Goal: Task Accomplishment & Management: Manage account settings

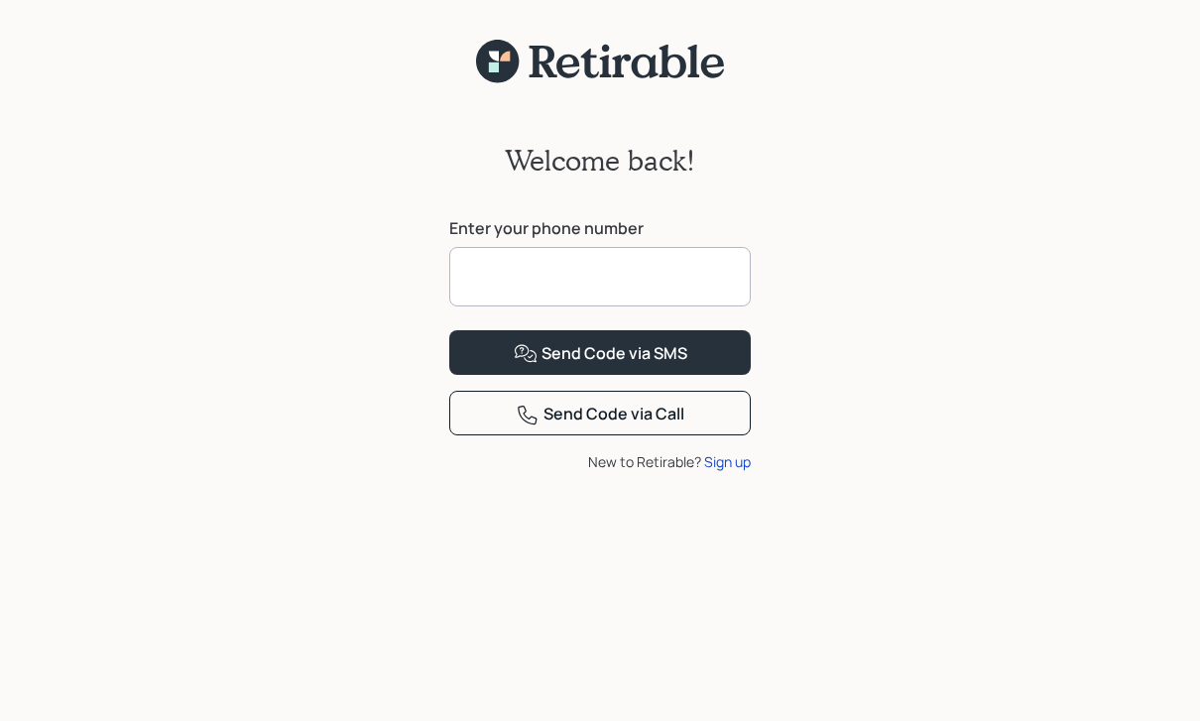
click at [667, 273] on input at bounding box center [599, 276] width 301 height 59
type input "**********"
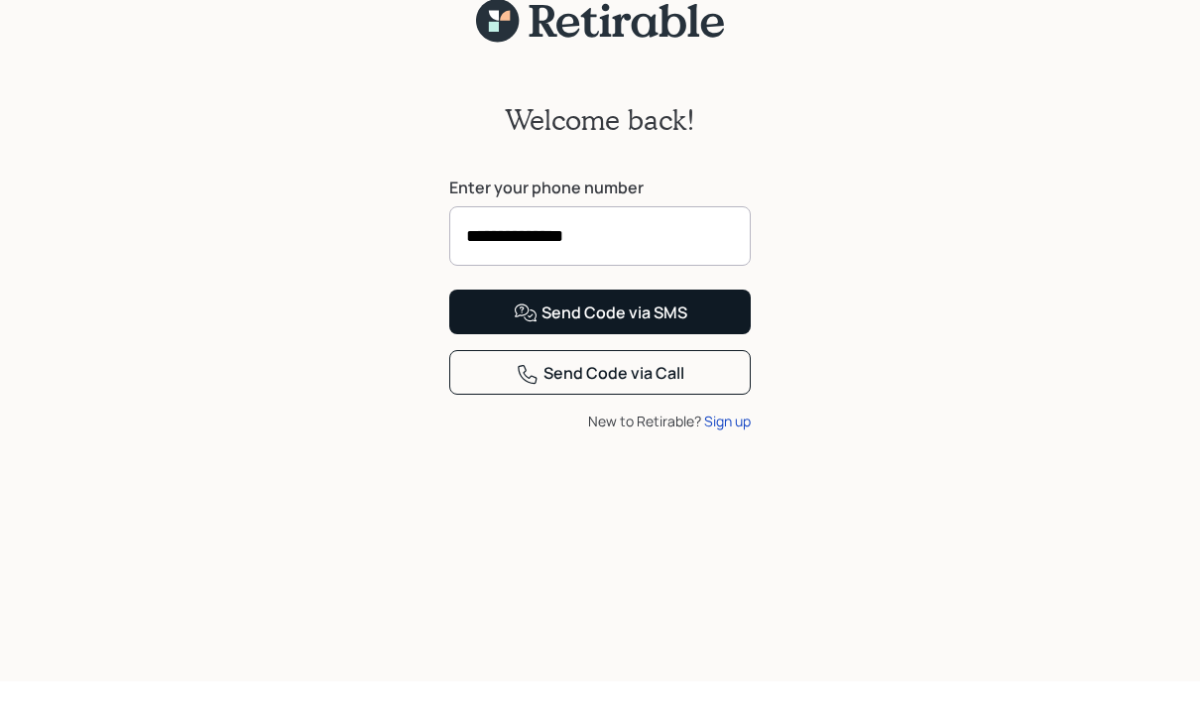
click at [600, 366] on div "Send Code via SMS" at bounding box center [601, 354] width 174 height 24
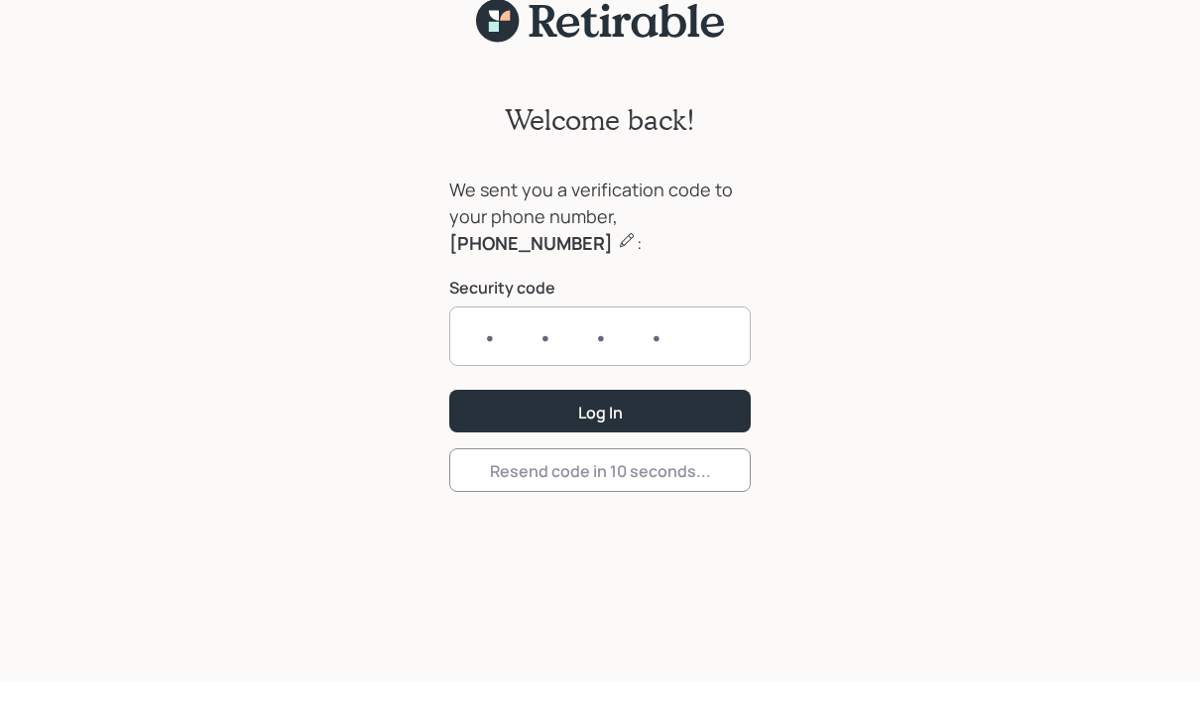
scroll to position [40, 0]
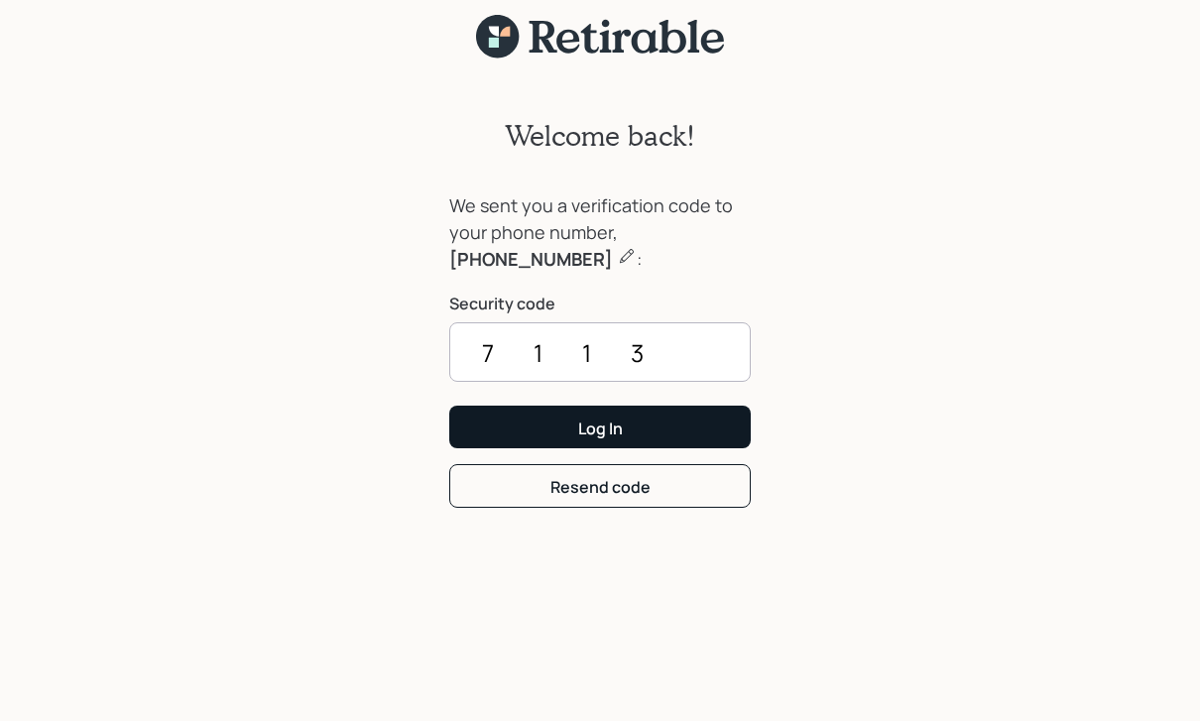
type input "7113"
click at [626, 406] on button "Log In" at bounding box center [599, 427] width 301 height 43
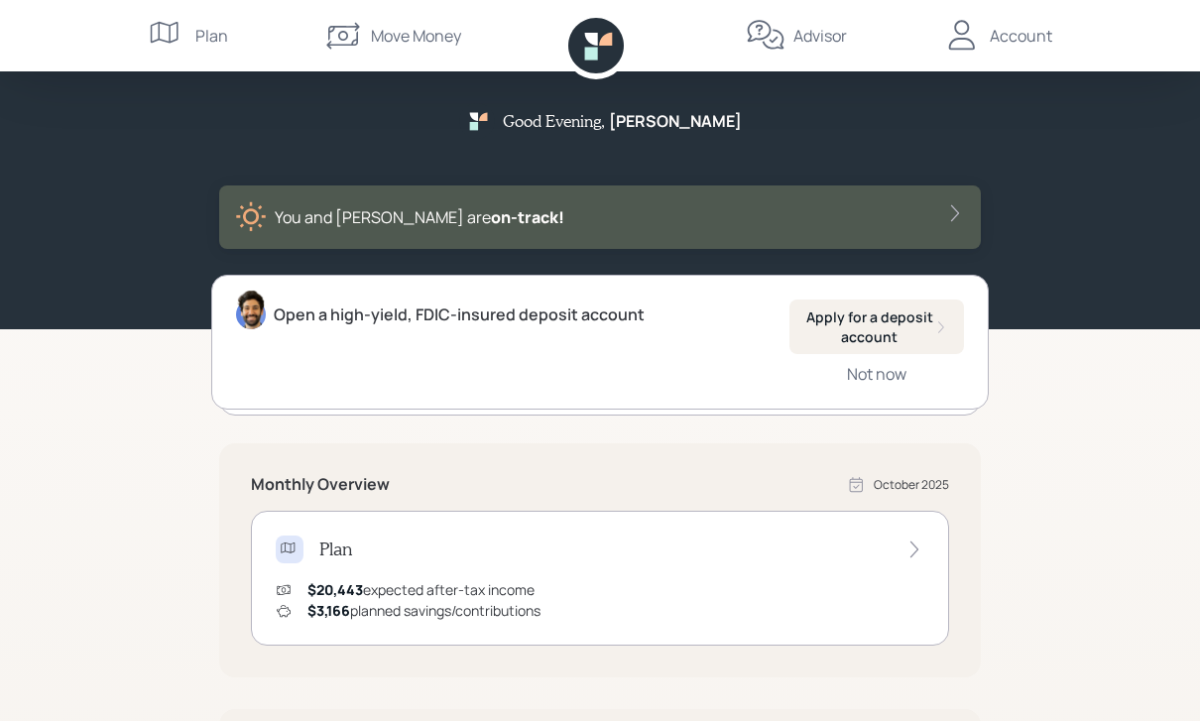
click at [577, 333] on div "Open a high-yield, FDIC-insured deposit account Apply for a deposit account Not…" at bounding box center [599, 342] width 776 height 135
click at [931, 322] on div "Apply for a deposit account" at bounding box center [876, 326] width 143 height 39
click at [192, 31] on div "Plan" at bounding box center [188, 35] width 80 height 71
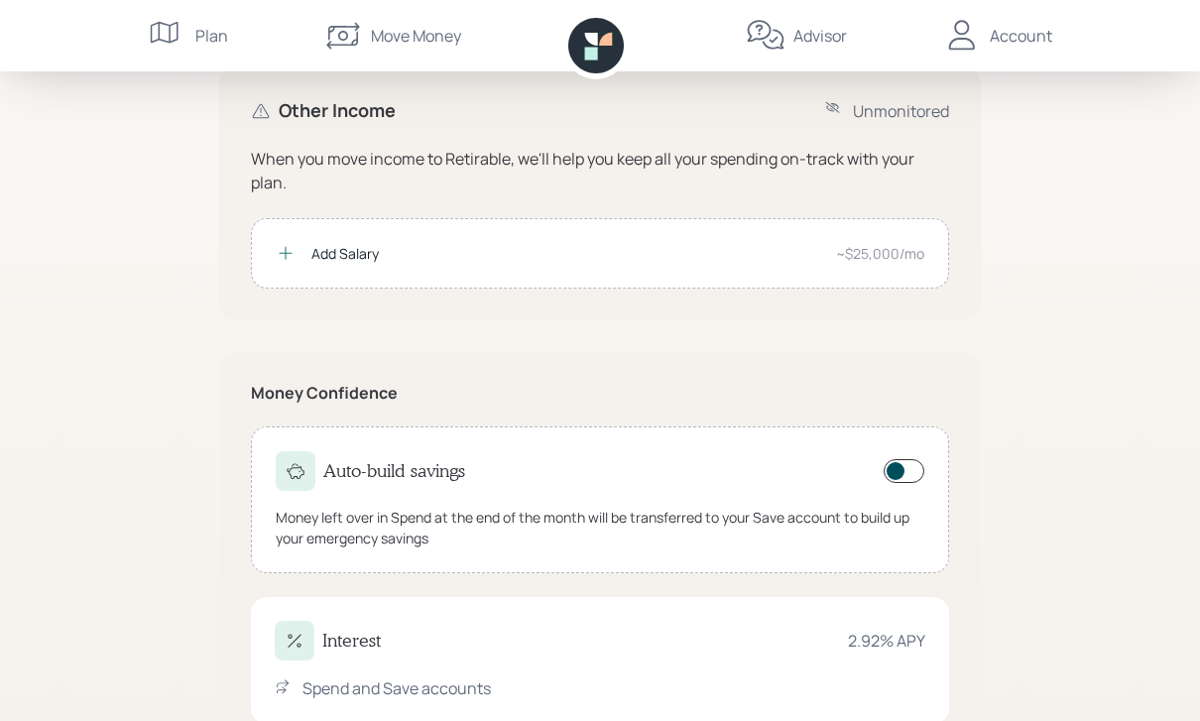
scroll to position [303, 0]
click at [333, 642] on h4 "Interest" at bounding box center [351, 639] width 58 height 22
click at [294, 632] on icon at bounding box center [295, 639] width 20 height 20
click at [339, 695] on div "Spend and Save accounts" at bounding box center [396, 686] width 188 height 24
click at [347, 681] on div "Spend and Save accounts" at bounding box center [396, 686] width 188 height 24
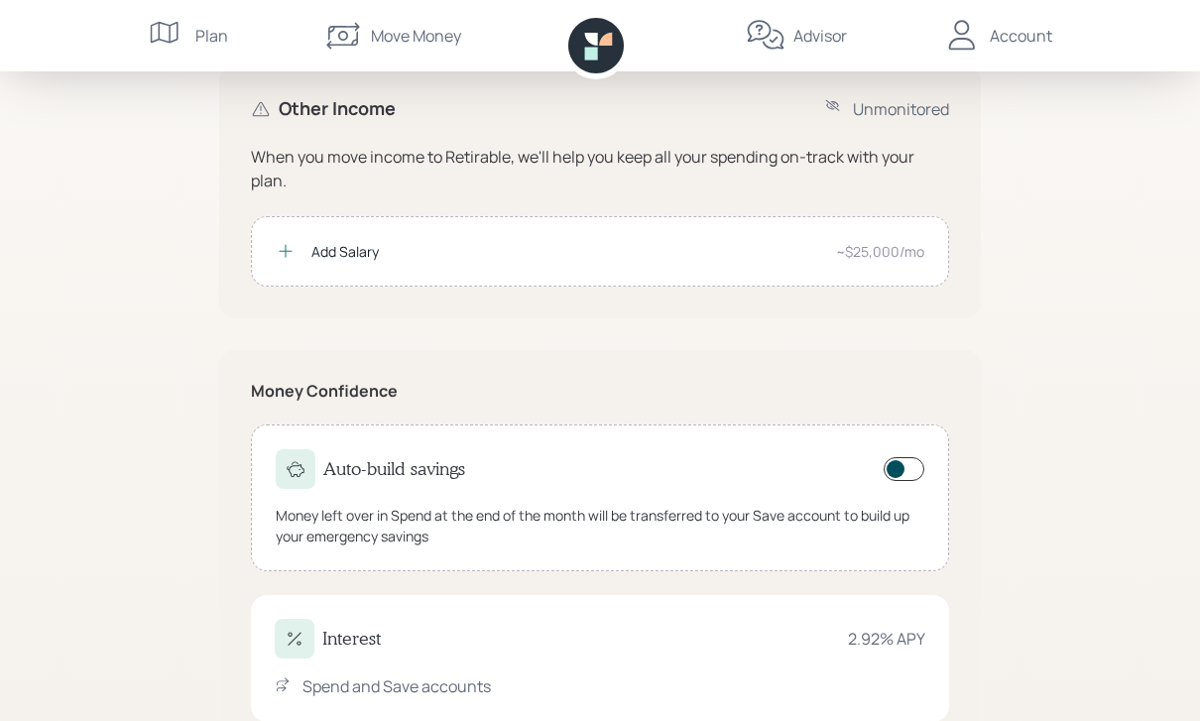
click at [346, 681] on div "Spend and Save accounts" at bounding box center [396, 686] width 188 height 24
click at [891, 642] on div "2.92 % APY" at bounding box center [886, 639] width 77 height 24
click at [891, 631] on div "2.92 % APY" at bounding box center [886, 639] width 77 height 24
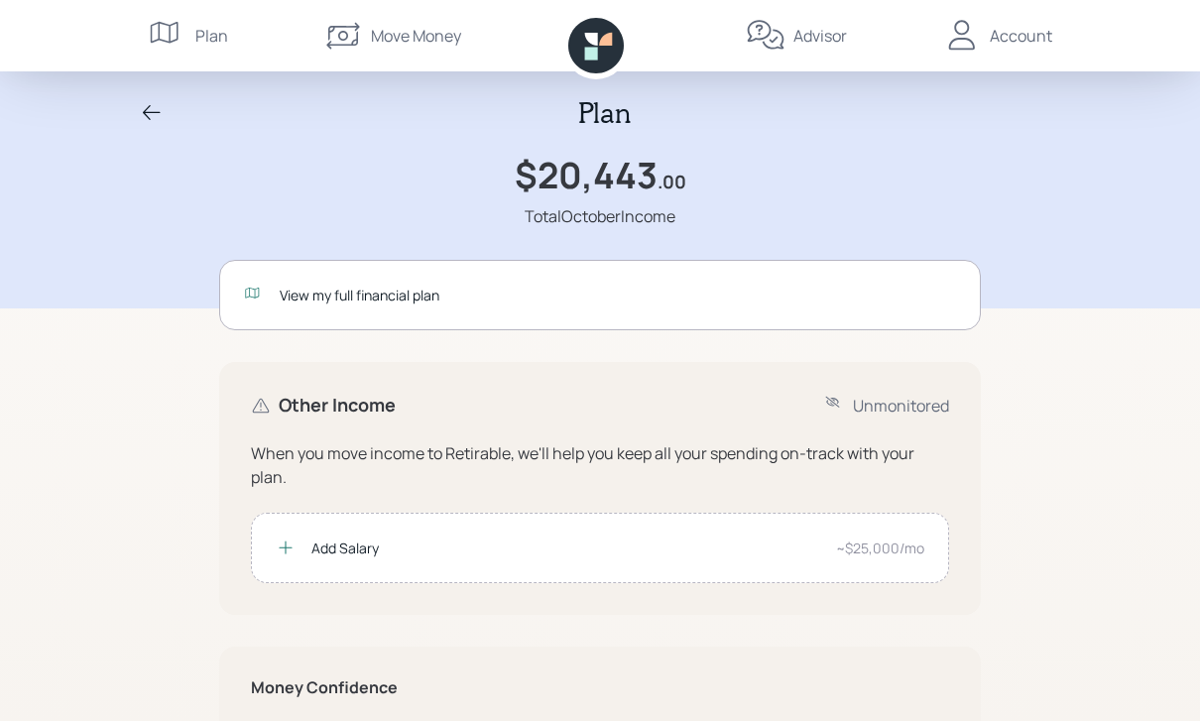
scroll to position [0, 0]
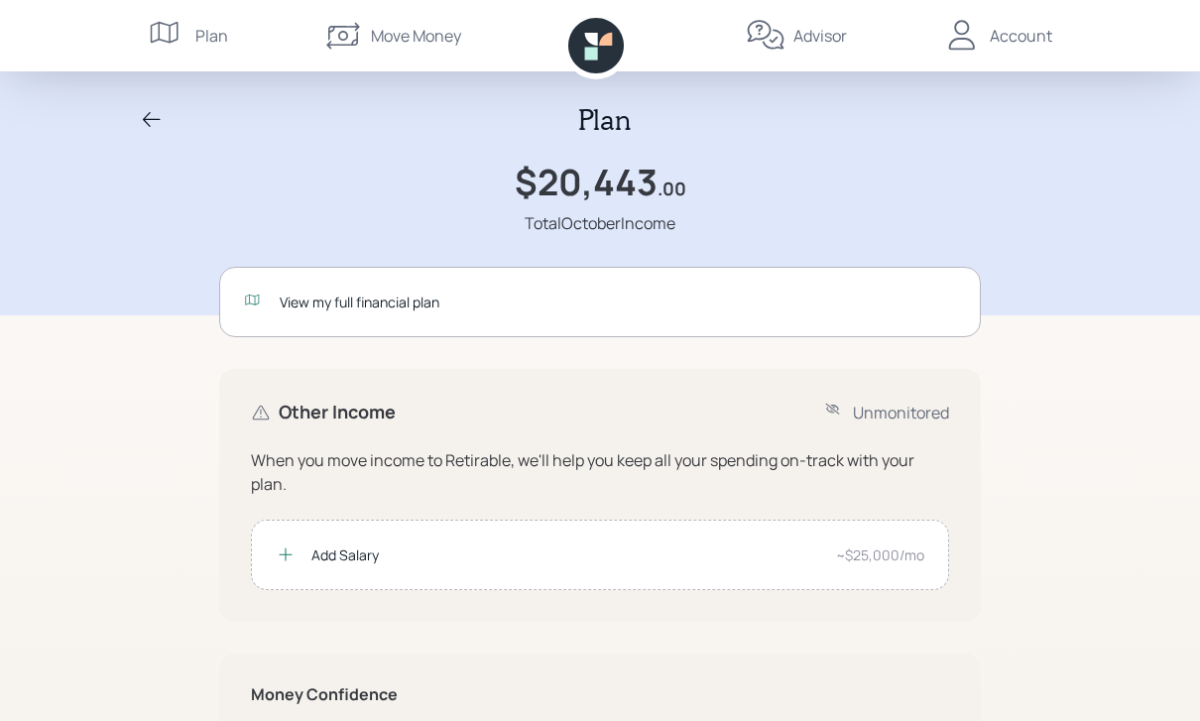
click at [1021, 39] on div "Account" at bounding box center [1021, 36] width 62 height 24
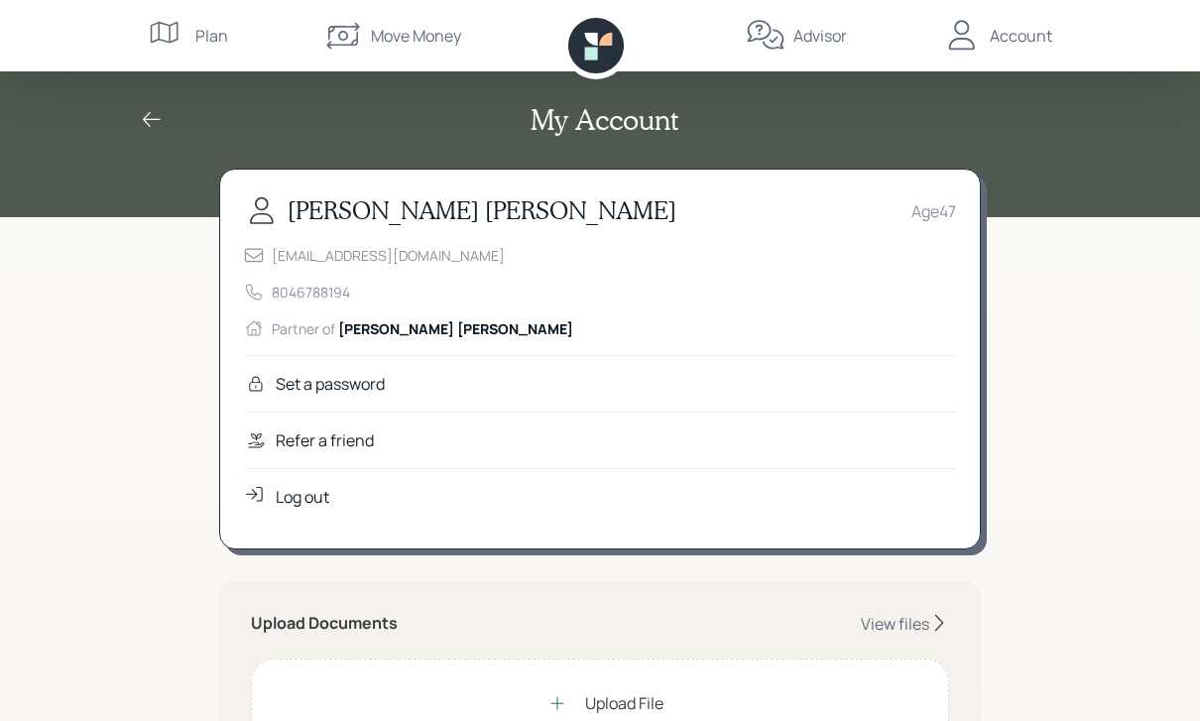
click at [188, 35] on div "Plan" at bounding box center [188, 35] width 80 height 71
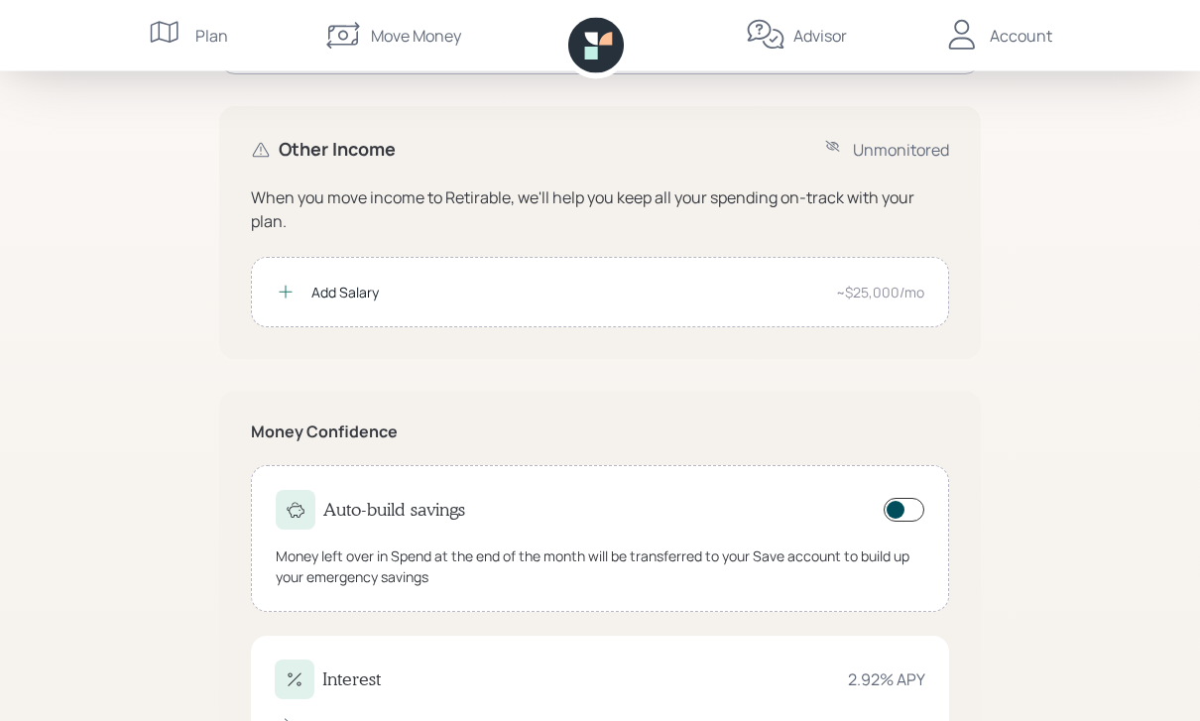
scroll to position [303, 0]
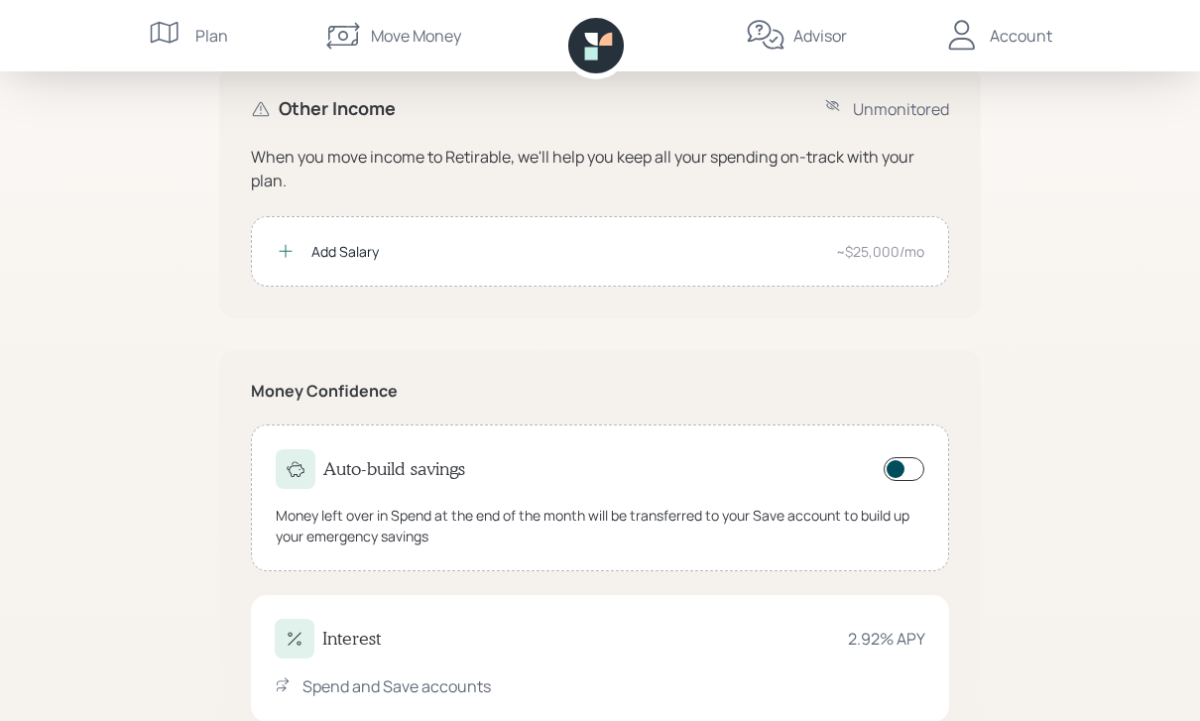
click at [369, 703] on div "Interest 2.92 % APY Spend and Save accounts" at bounding box center [600, 658] width 698 height 127
click at [369, 702] on div "Interest 2.92 % APY Spend and Save accounts" at bounding box center [600, 658] width 698 height 127
click at [357, 676] on div "Spend and Save accounts" at bounding box center [396, 686] width 188 height 24
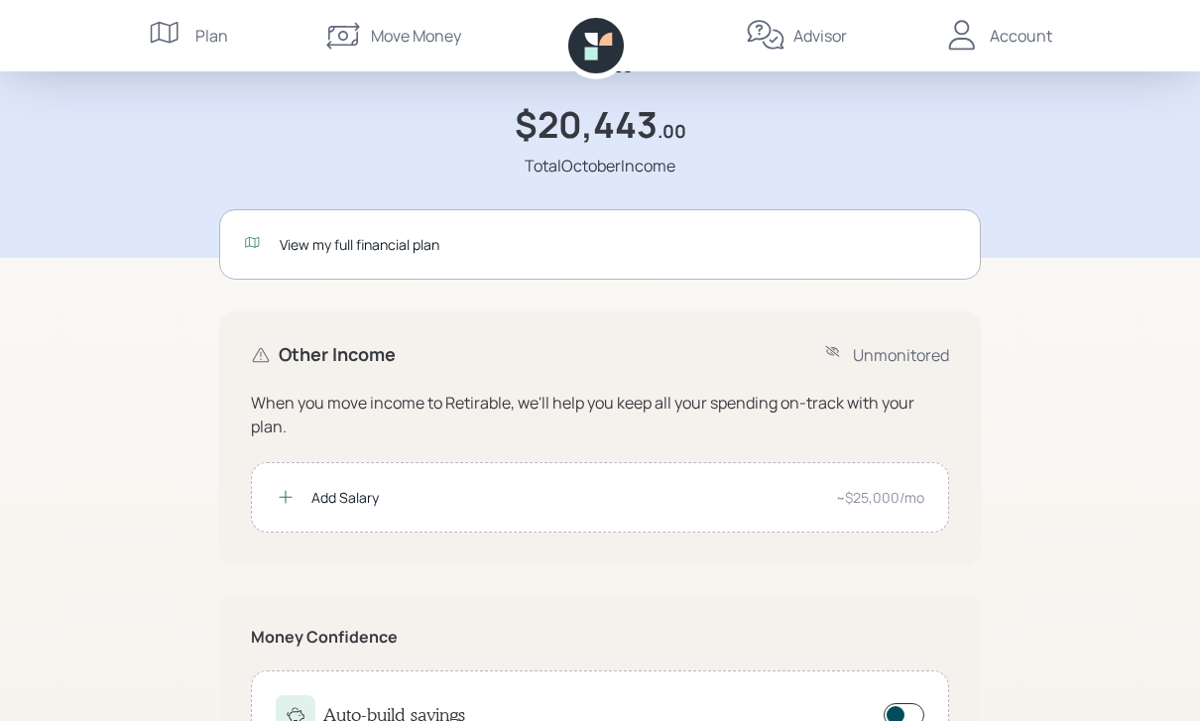
scroll to position [0, 0]
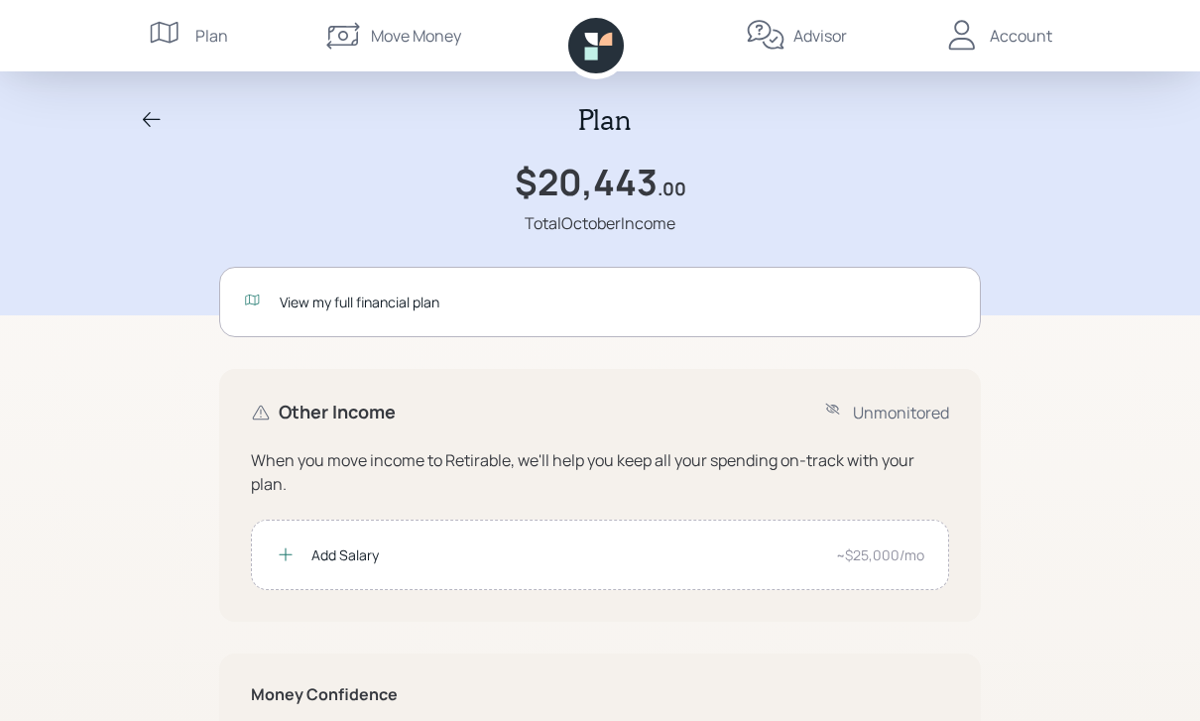
click at [318, 306] on div "View my full financial plan" at bounding box center [618, 302] width 676 height 21
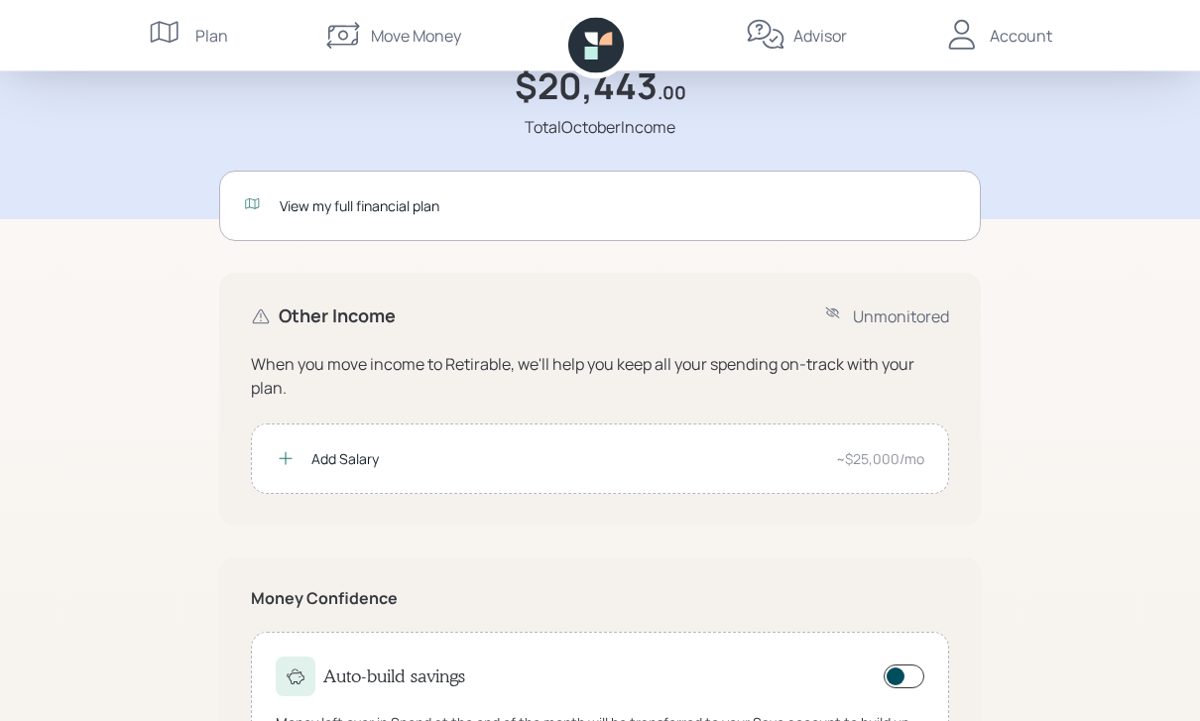
scroll to position [303, 0]
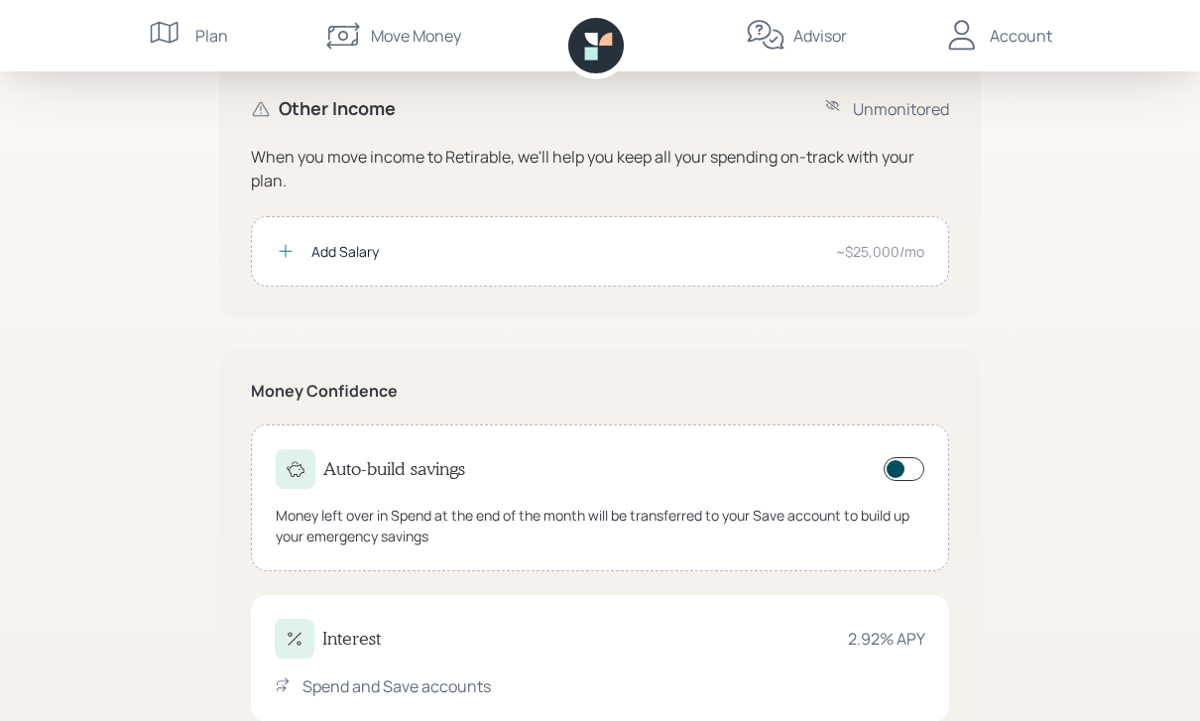
click at [314, 641] on div "Interest" at bounding box center [328, 639] width 106 height 40
click at [290, 633] on icon at bounding box center [295, 639] width 20 height 20
click at [352, 676] on div "Spend and Save accounts" at bounding box center [396, 686] width 188 height 24
click at [351, 675] on div "Spend and Save accounts" at bounding box center [396, 686] width 188 height 24
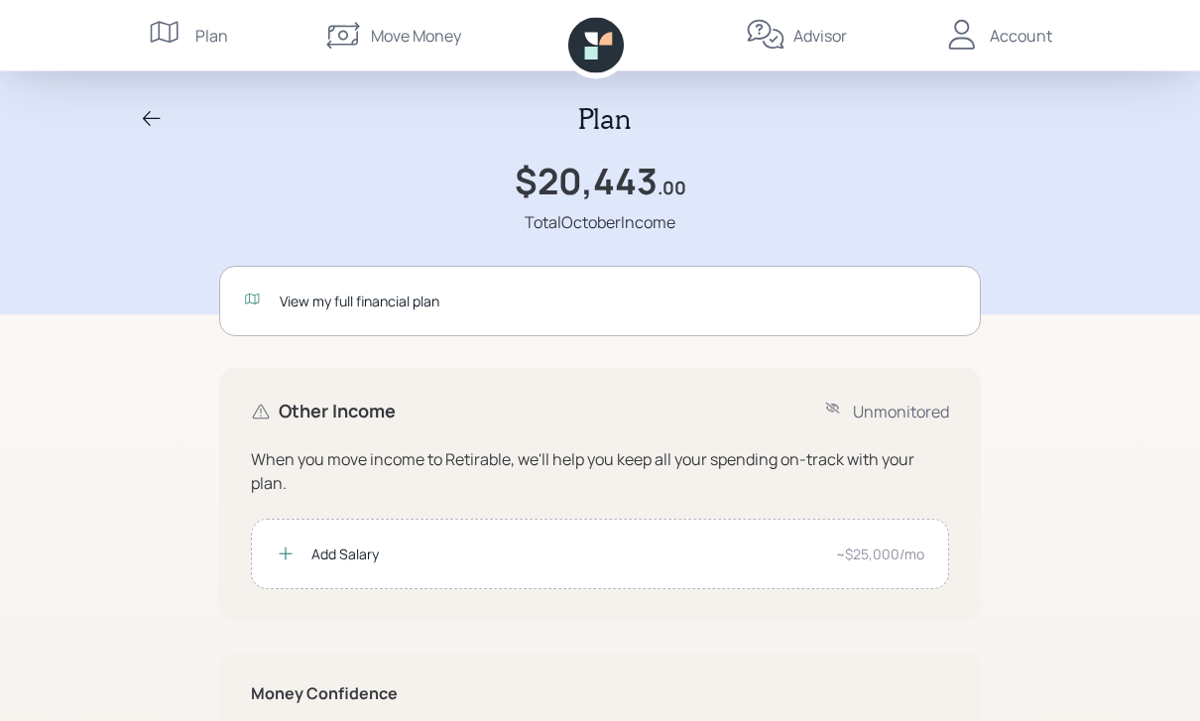
scroll to position [0, 0]
click at [157, 108] on icon at bounding box center [152, 120] width 24 height 24
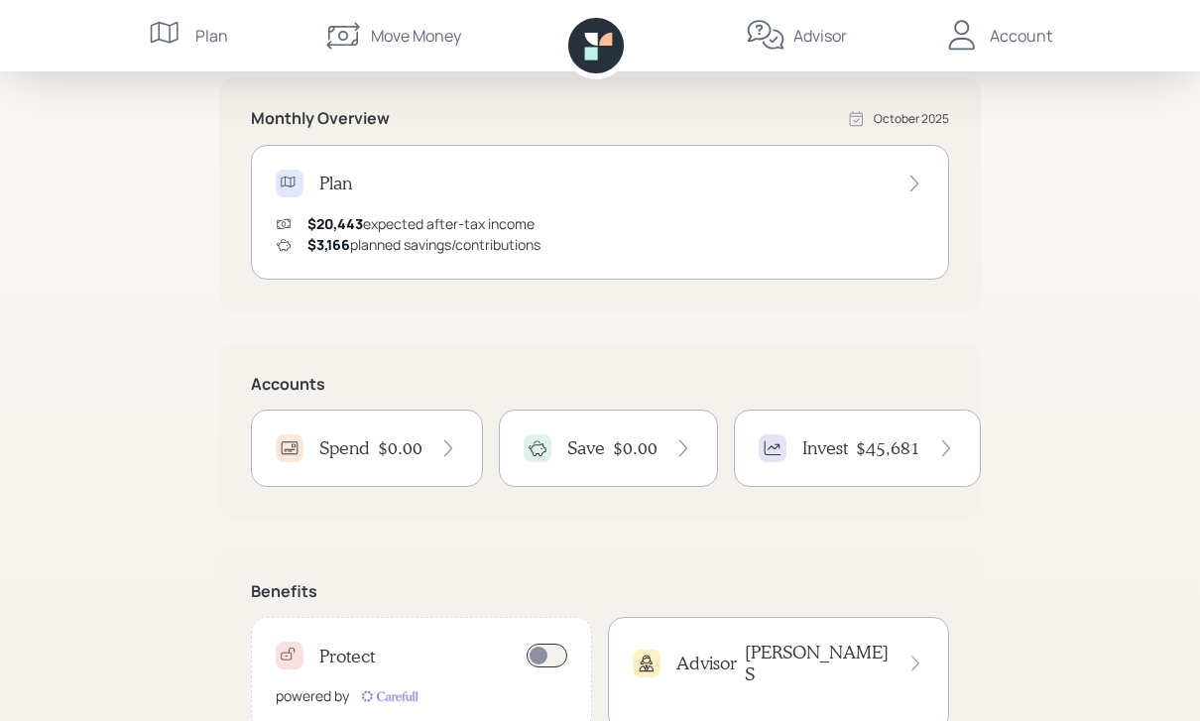
scroll to position [370, 0]
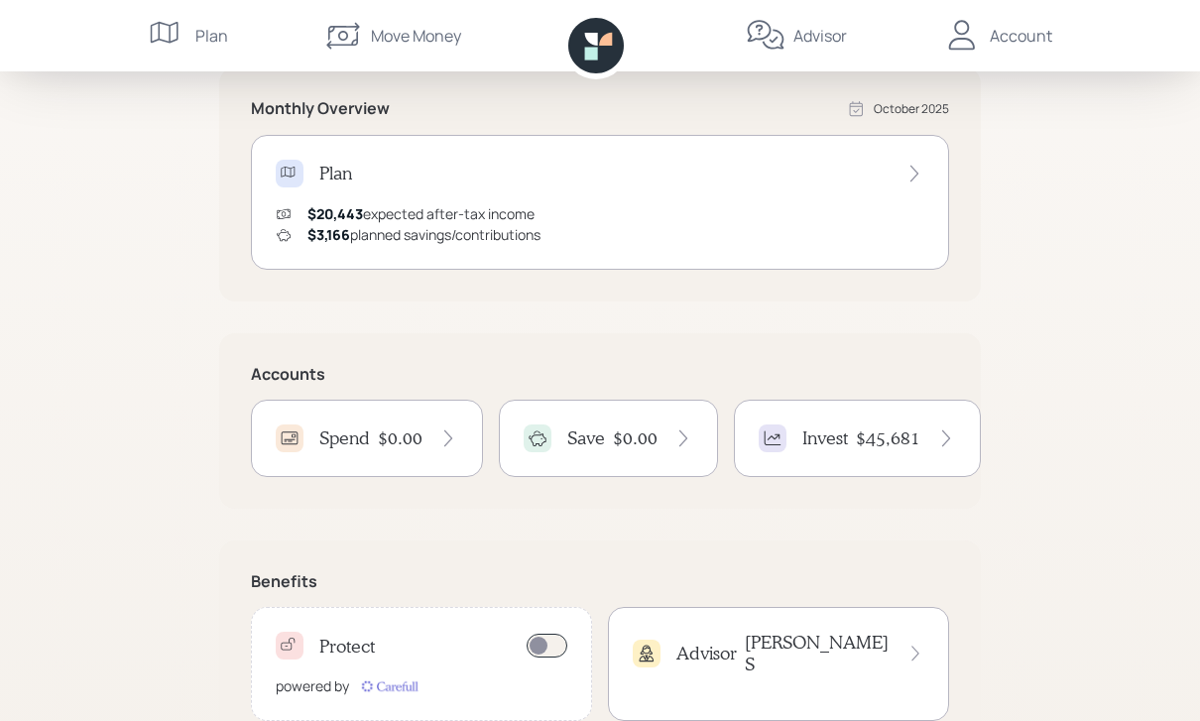
click at [558, 436] on div "Save" at bounding box center [564, 438] width 81 height 28
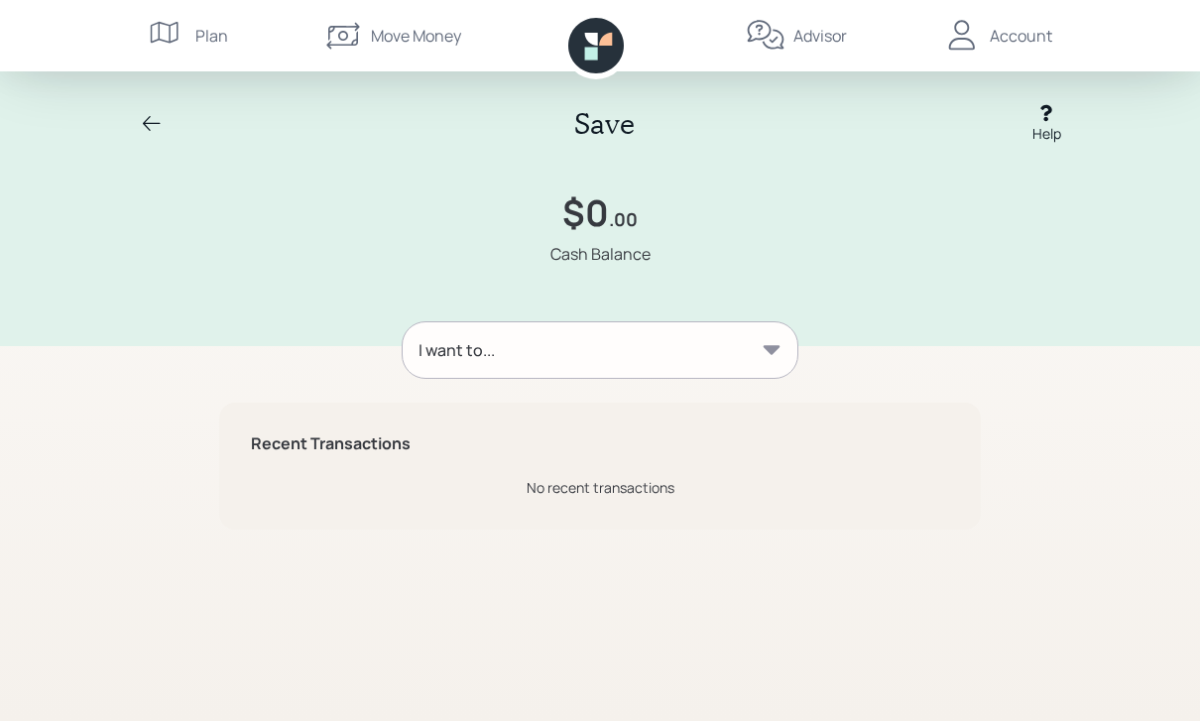
click at [1039, 121] on icon at bounding box center [1046, 113] width 20 height 20
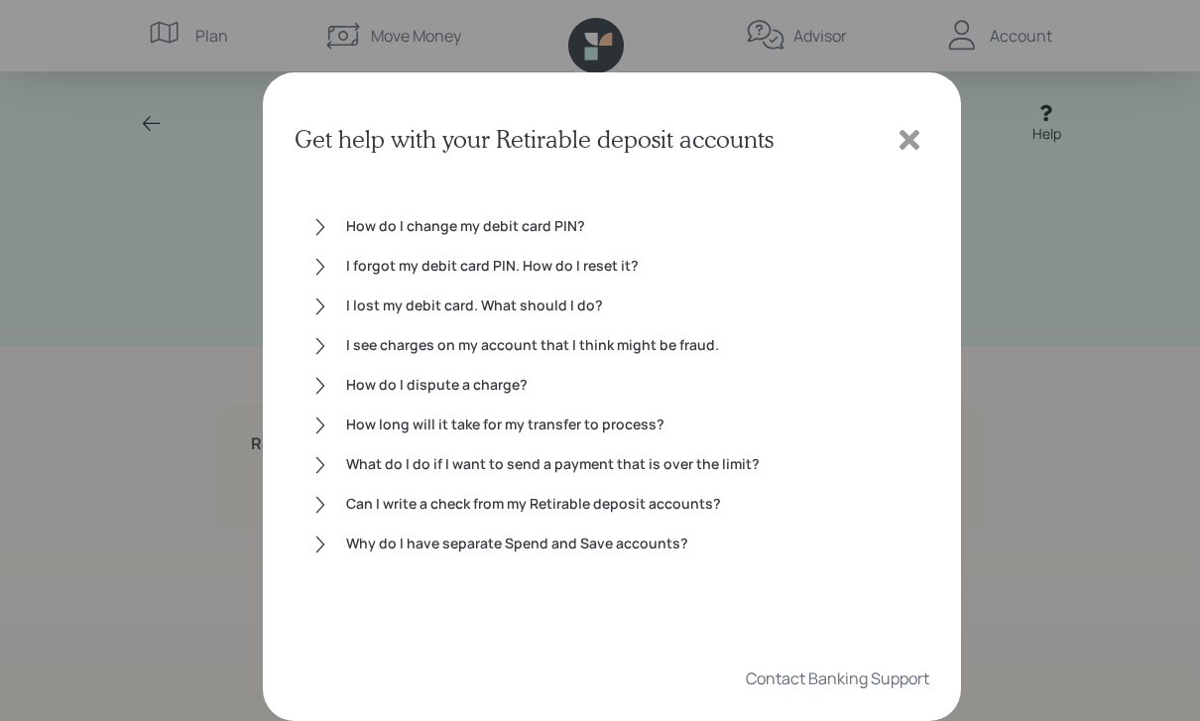
click at [150, 531] on div "Get help with your Retirable deposit accounts How do I change my debit card PIN…" at bounding box center [600, 360] width 1200 height 721
click at [919, 124] on div at bounding box center [909, 140] width 40 height 40
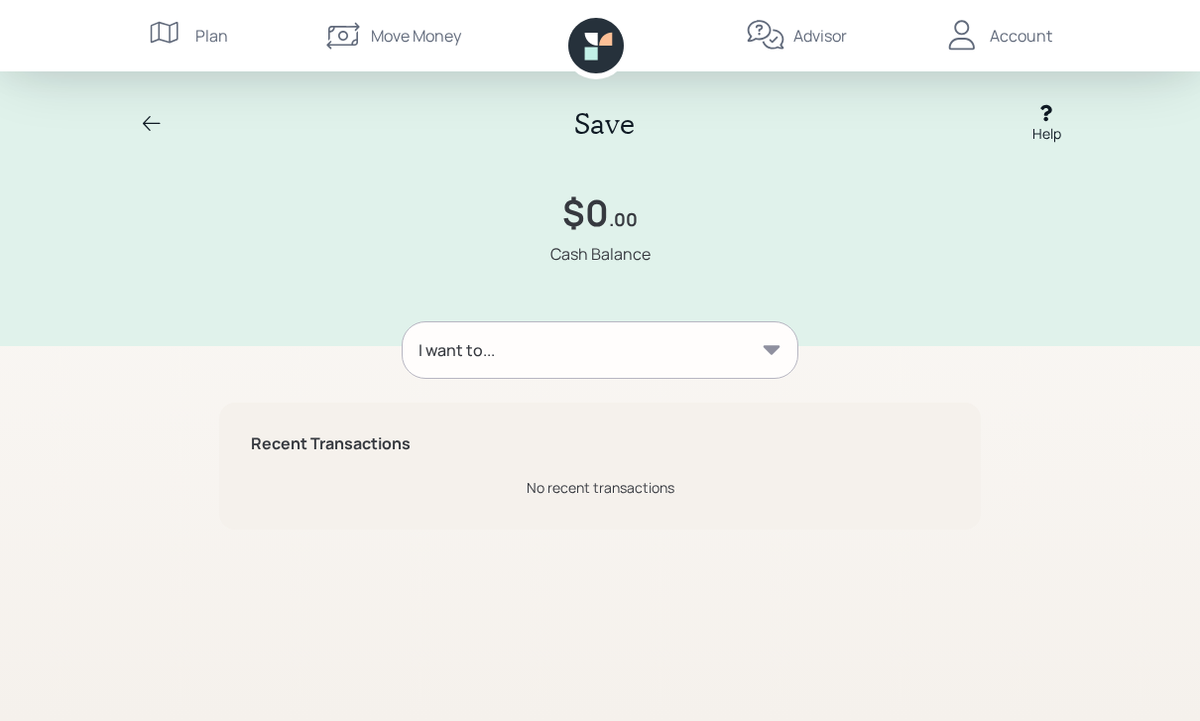
click at [780, 353] on icon at bounding box center [771, 350] width 20 height 20
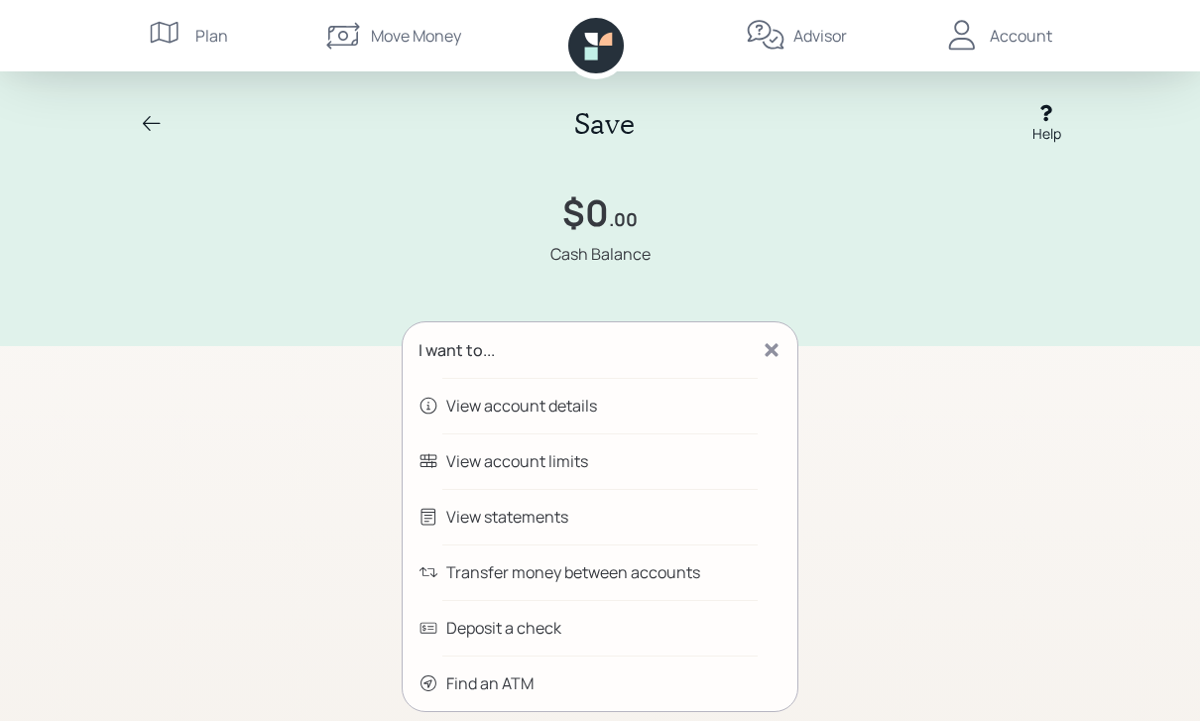
click at [467, 400] on div "View account details" at bounding box center [521, 406] width 151 height 24
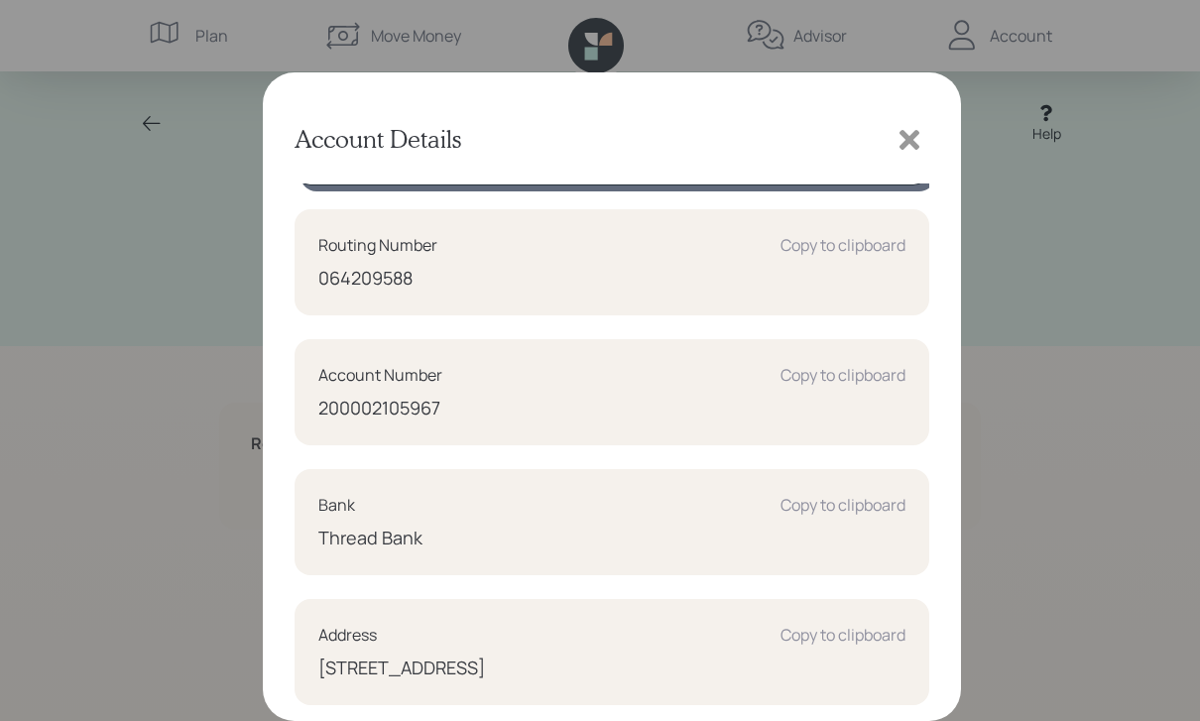
scroll to position [193, 0]
click at [912, 136] on icon at bounding box center [909, 140] width 20 height 20
